Goal: Task Accomplishment & Management: Use online tool/utility

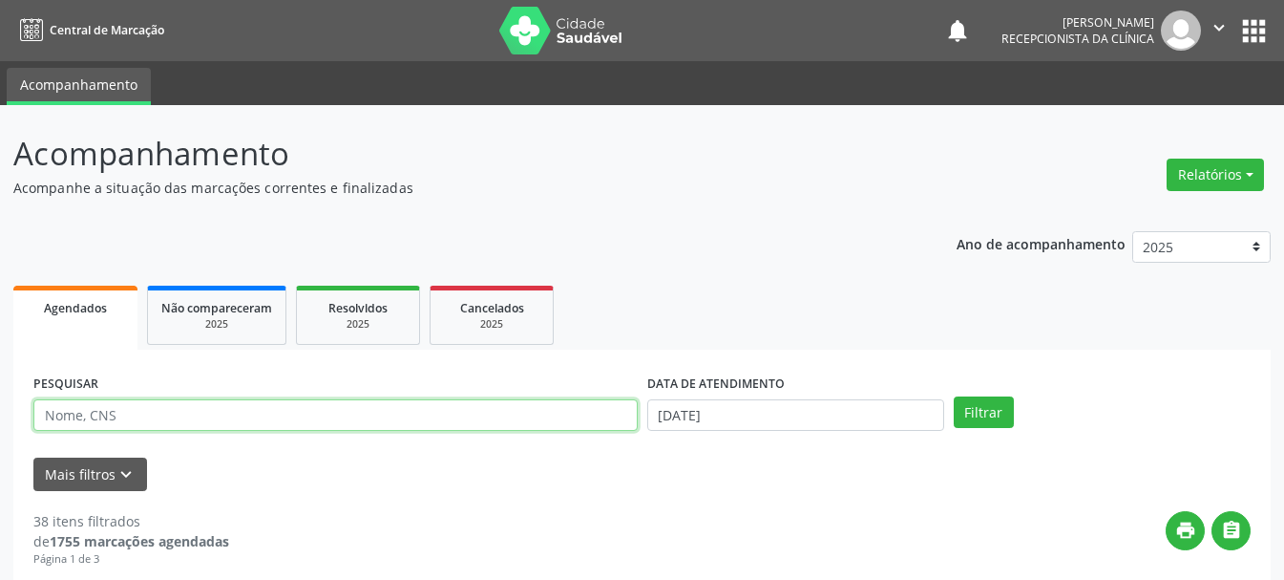
click at [389, 423] on input "text" at bounding box center [335, 415] width 604 height 32
paste input "CICERA [PERSON_NAME]"
type input "CICERA [PERSON_NAME]"
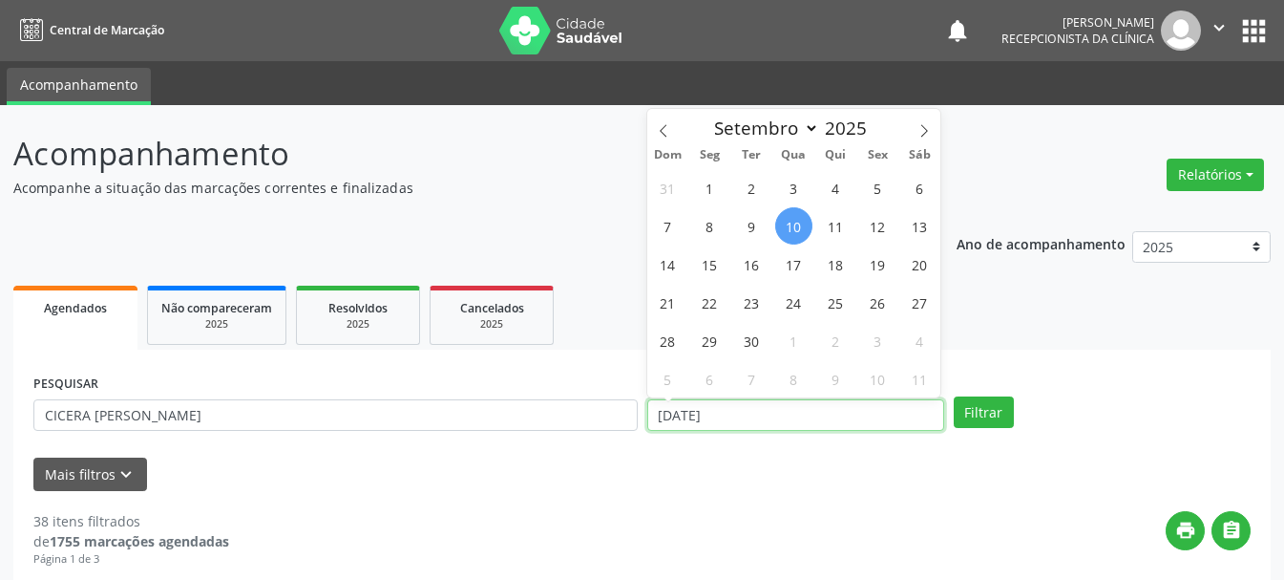
click at [791, 422] on input "[DATE]" at bounding box center [795, 415] width 297 height 32
click at [968, 424] on button "Filtrar" at bounding box center [984, 412] width 60 height 32
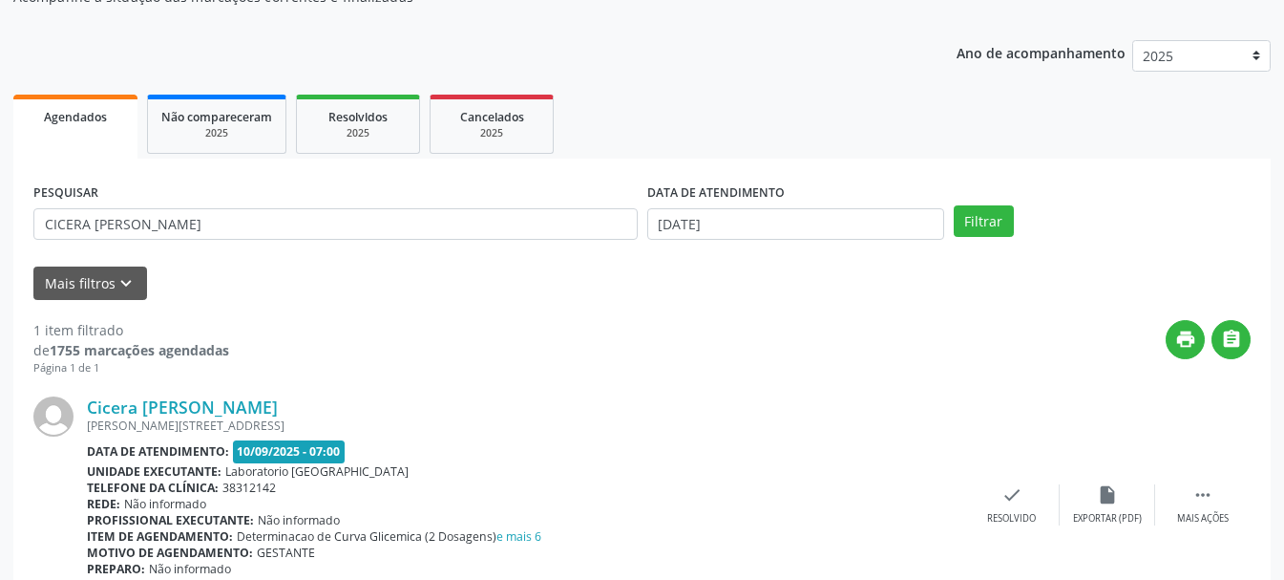
scroll to position [279, 0]
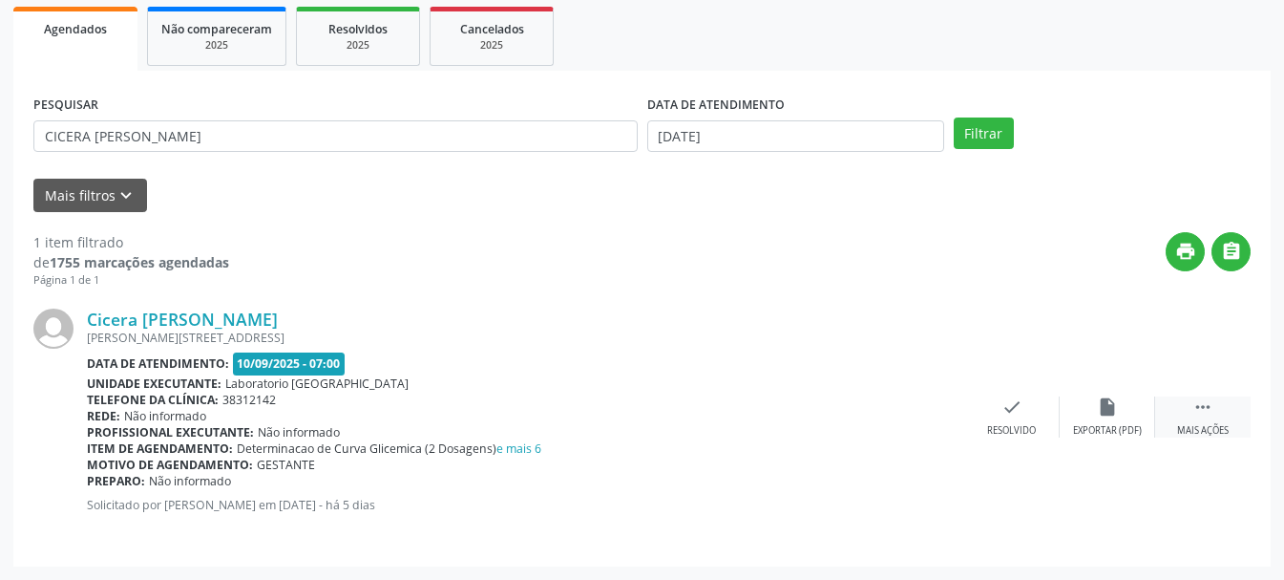
click at [1187, 412] on div " Mais ações" at bounding box center [1202, 416] width 95 height 41
click at [921, 425] on div "Imprimir" at bounding box center [916, 430] width 43 height 13
click at [644, 269] on div "print " at bounding box center [740, 260] width 1022 height 56
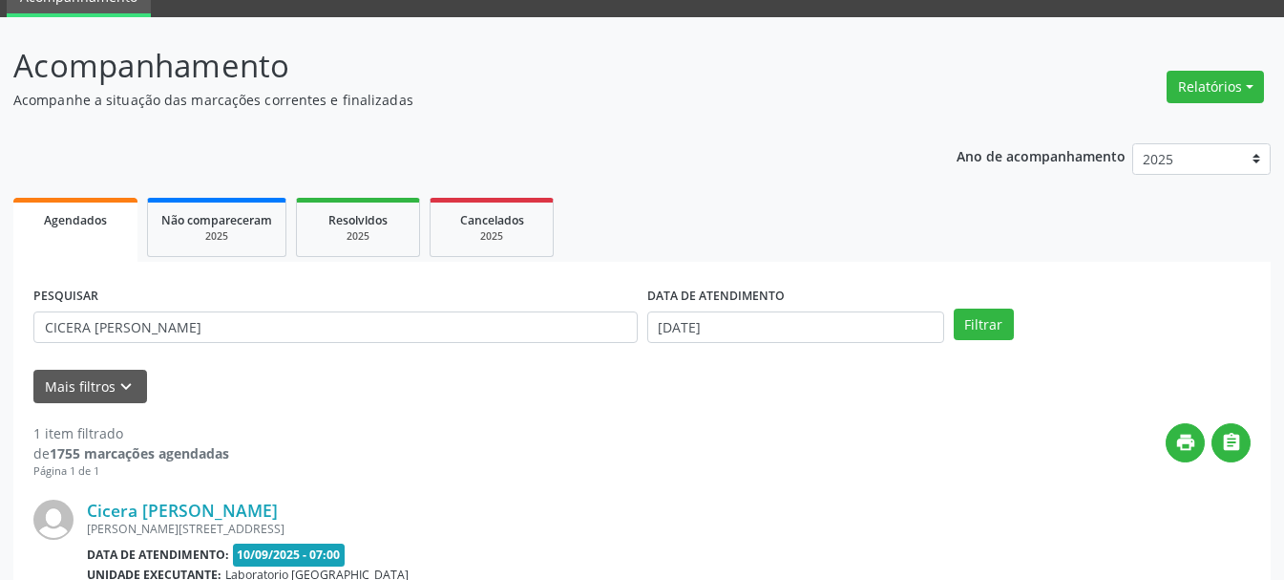
scroll to position [0, 0]
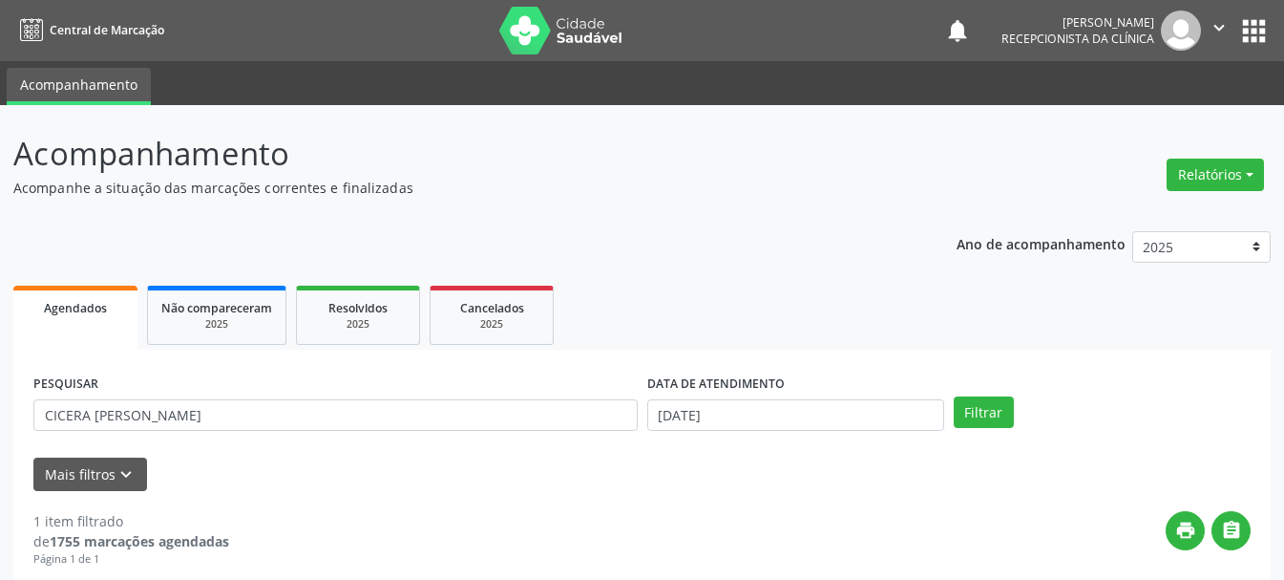
drag, startPoint x: 609, startPoint y: 68, endPoint x: 1219, endPoint y: 34, distance: 610.2
click at [1219, 34] on icon "" at bounding box center [1219, 27] width 21 height 21
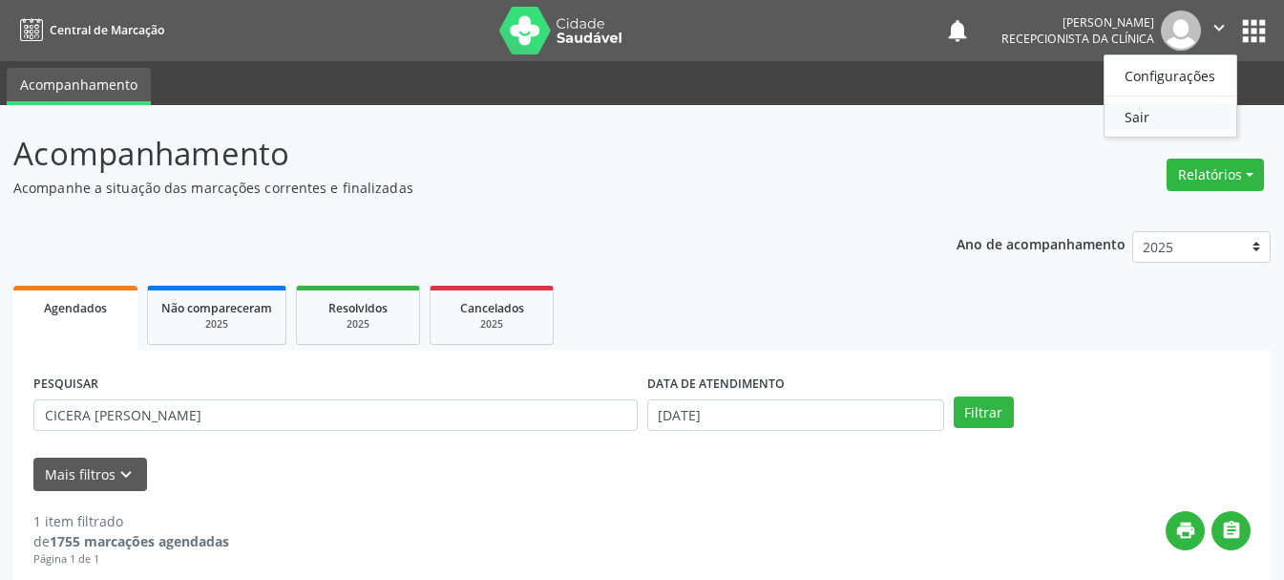
click at [1168, 113] on link "Sair" at bounding box center [1171, 116] width 132 height 27
